Goal: Task Accomplishment & Management: Use online tool/utility

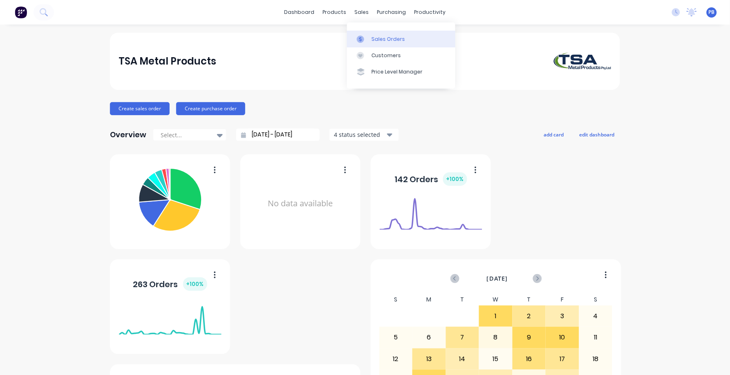
click at [384, 38] on div "Sales Orders" at bounding box center [389, 39] width 34 height 7
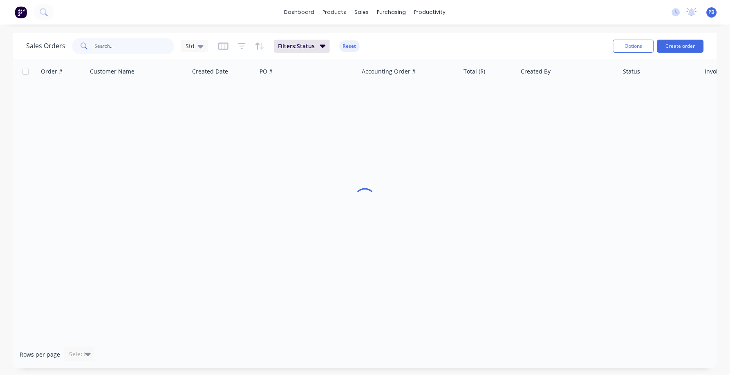
click at [107, 46] on input "text" at bounding box center [135, 46] width 80 height 16
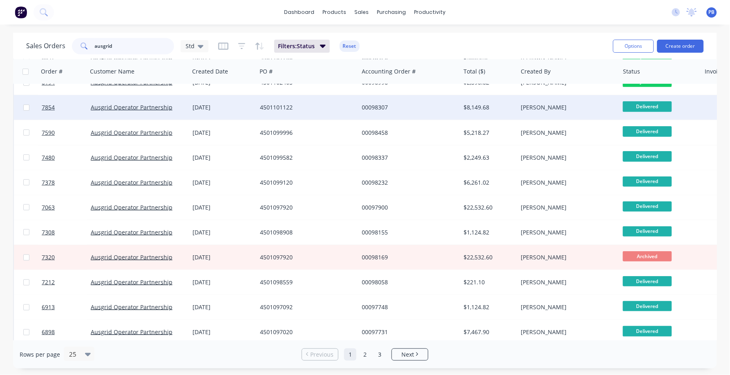
scroll to position [102, 0]
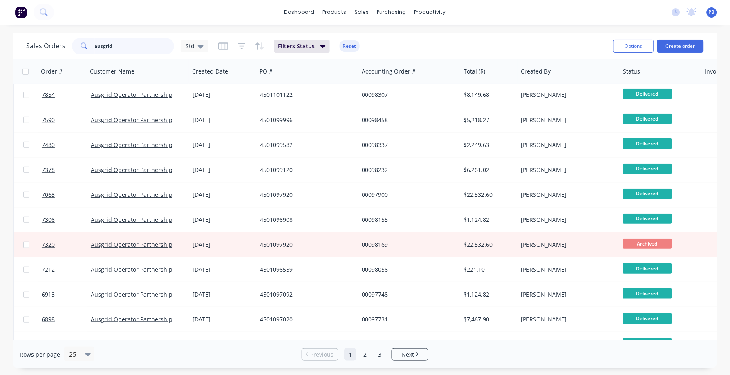
drag, startPoint x: 118, startPoint y: 47, endPoint x: 70, endPoint y: 45, distance: 47.9
click at [72, 45] on div "ausgrid" at bounding box center [123, 46] width 102 height 16
type input "98958"
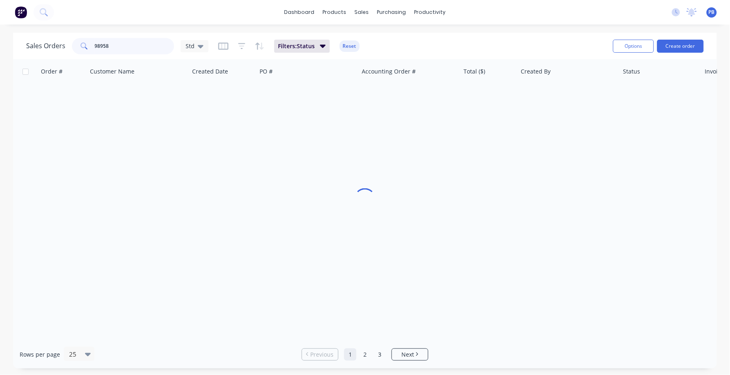
scroll to position [0, 0]
click at [351, 46] on button "Reset" at bounding box center [350, 45] width 20 height 11
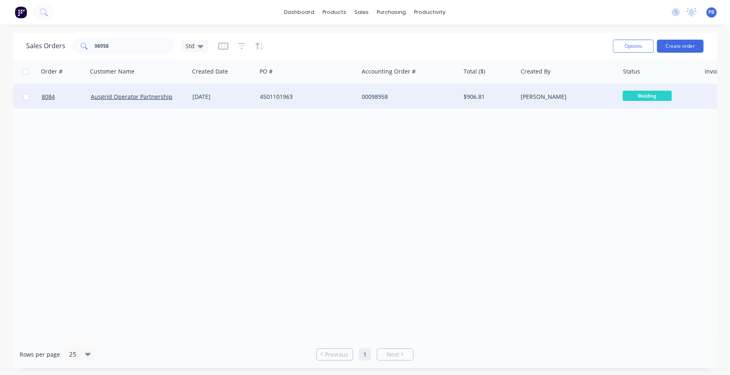
click at [477, 96] on div "$906.81" at bounding box center [488, 97] width 48 height 8
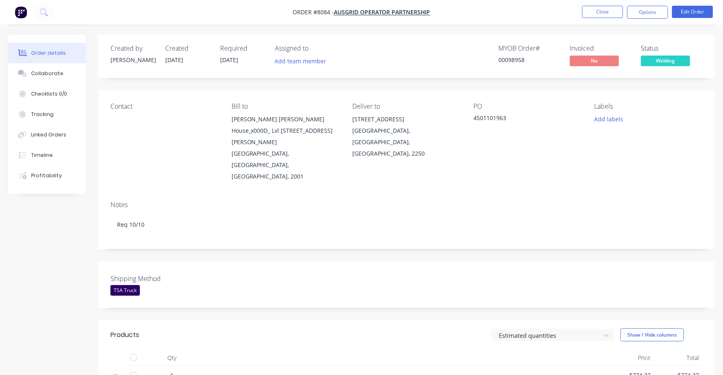
click at [670, 65] on span "Welding" at bounding box center [665, 61] width 49 height 10
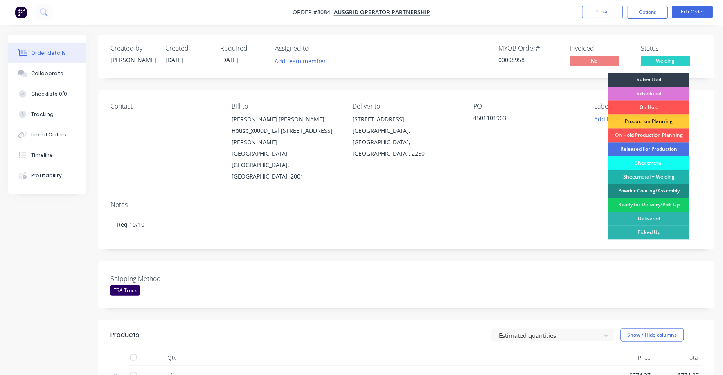
click at [658, 205] on div "Ready for Delivery/Pick Up" at bounding box center [648, 205] width 81 height 14
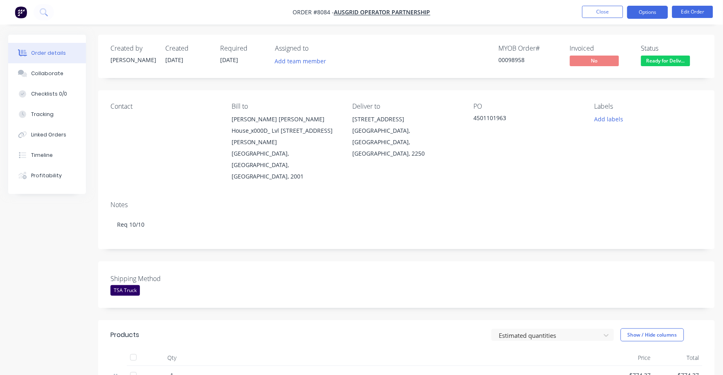
click at [650, 15] on button "Options" at bounding box center [647, 12] width 41 height 13
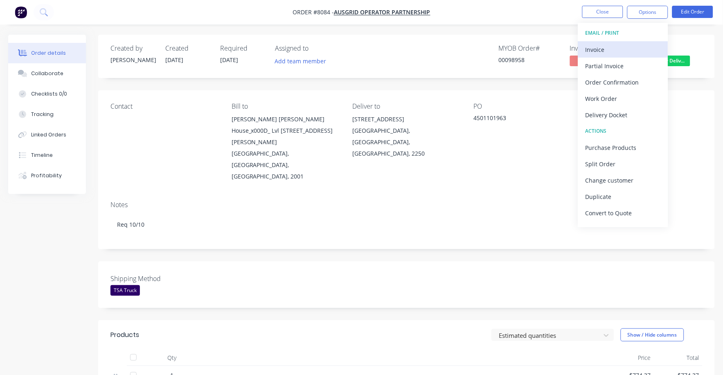
click at [608, 48] on div "Invoice" at bounding box center [622, 50] width 75 height 12
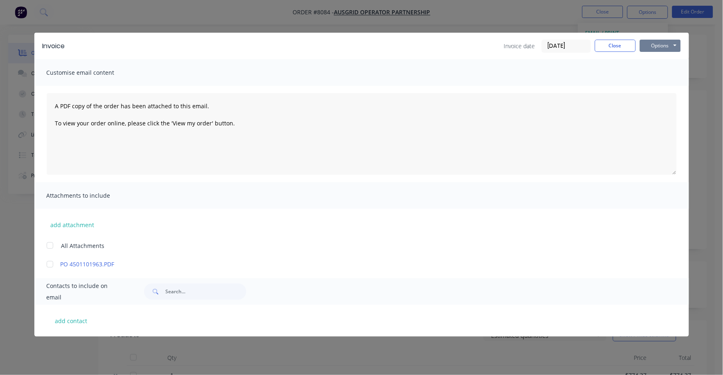
click at [658, 42] on button "Options" at bounding box center [660, 46] width 41 height 12
click at [658, 70] on button "Print" at bounding box center [666, 73] width 52 height 13
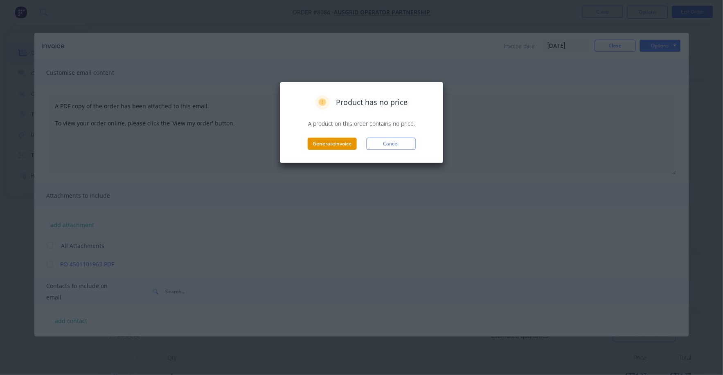
click at [349, 146] on button "Generate invoice" at bounding box center [332, 144] width 49 height 12
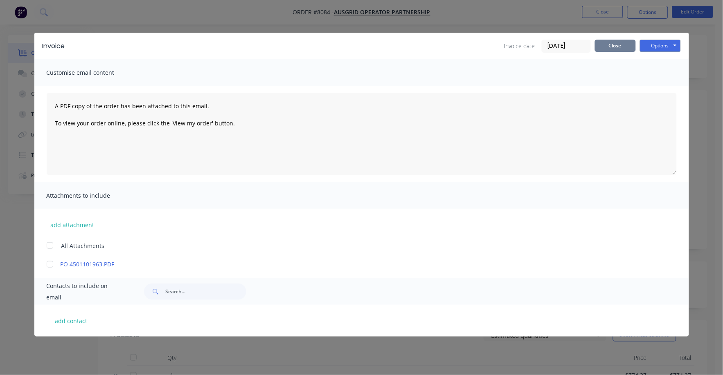
click at [620, 43] on button "Close" at bounding box center [615, 46] width 41 height 12
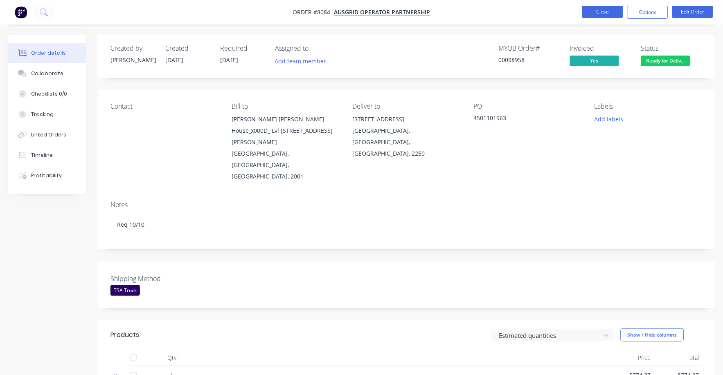
click at [609, 10] on button "Close" at bounding box center [602, 12] width 41 height 12
